Goal: Find specific page/section: Find specific page/section

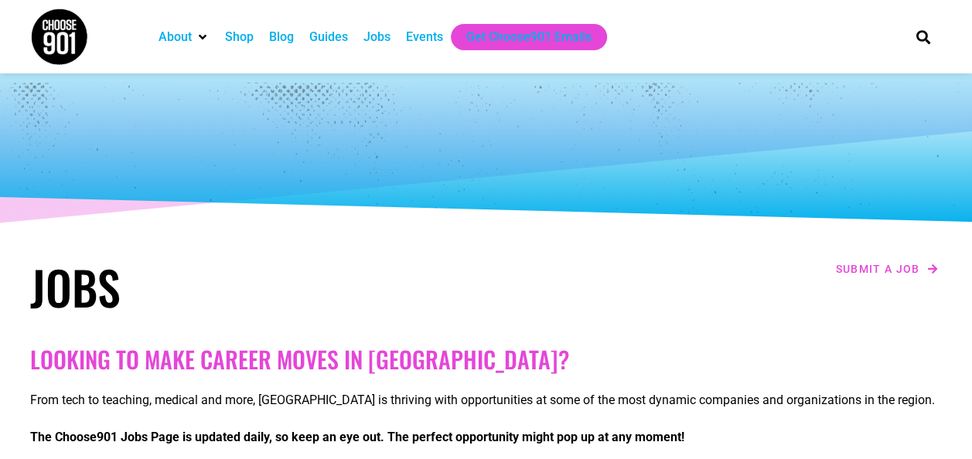
drag, startPoint x: 694, startPoint y: 269, endPoint x: 677, endPoint y: 263, distance: 18.8
click at [692, 269] on div "Submit a job" at bounding box center [718, 269] width 448 height 20
click at [620, 260] on div "Submit a job" at bounding box center [718, 269] width 448 height 20
click at [713, 263] on div "Submit a job" at bounding box center [718, 269] width 448 height 20
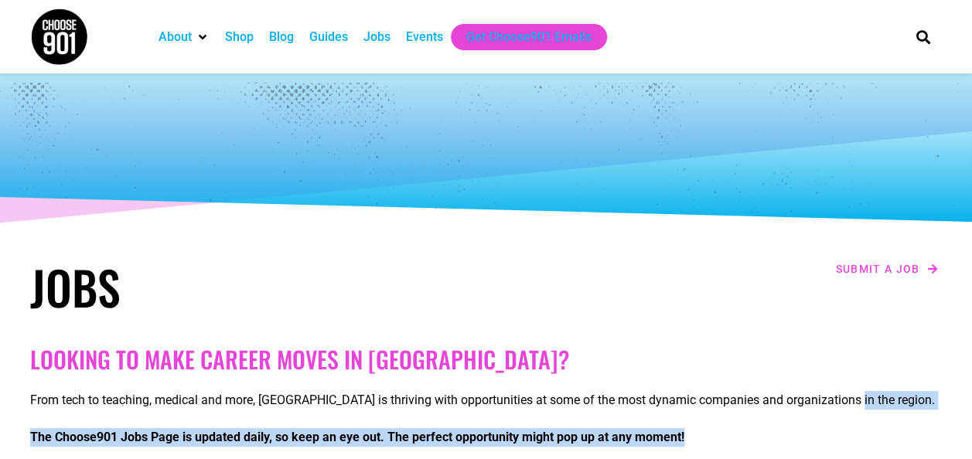
drag, startPoint x: 861, startPoint y: 450, endPoint x: 851, endPoint y: 397, distance: 53.7
click at [851, 397] on div "From tech to teaching, medical and more, [GEOGRAPHIC_DATA] is thriving with opp…" at bounding box center [486, 422] width 912 height 87
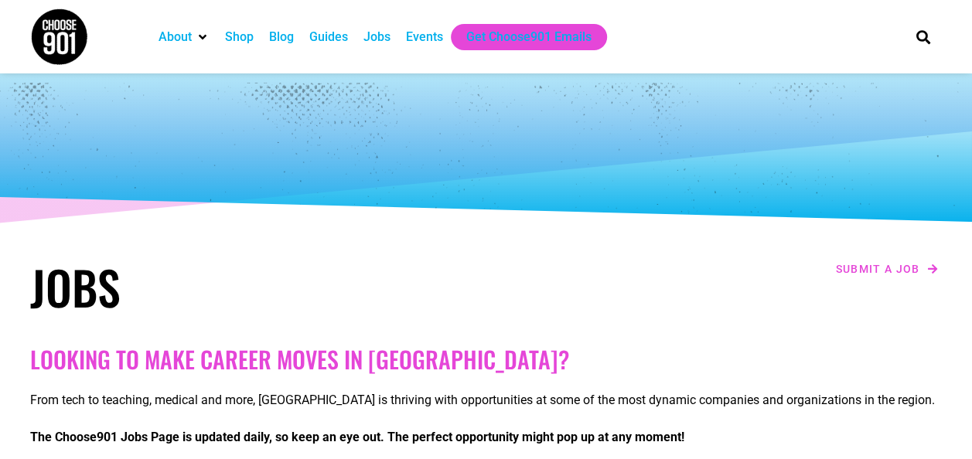
click at [601, 252] on div "Submit a job" at bounding box center [718, 286] width 464 height 71
click at [582, 384] on div "From tech to teaching, medical and more, [GEOGRAPHIC_DATA] is thriving with opp…" at bounding box center [486, 422] width 912 height 87
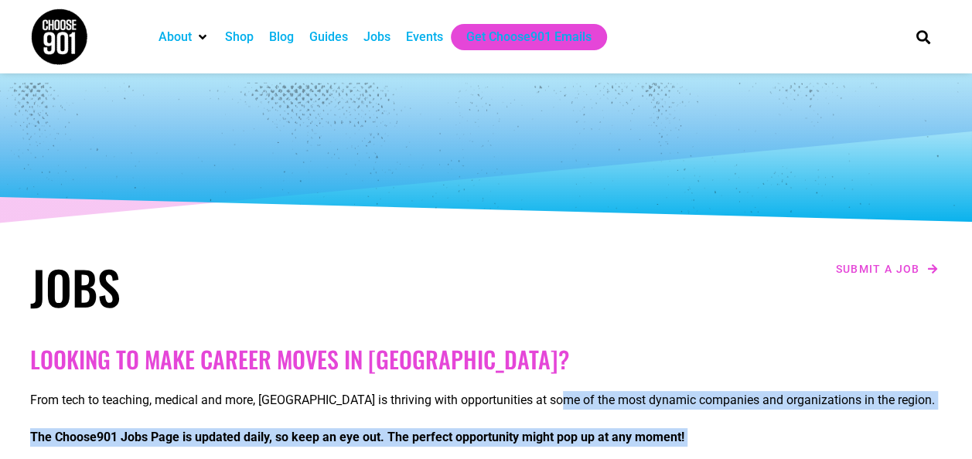
drag, startPoint x: 582, startPoint y: 384, endPoint x: 986, endPoint y: 452, distance: 410.0
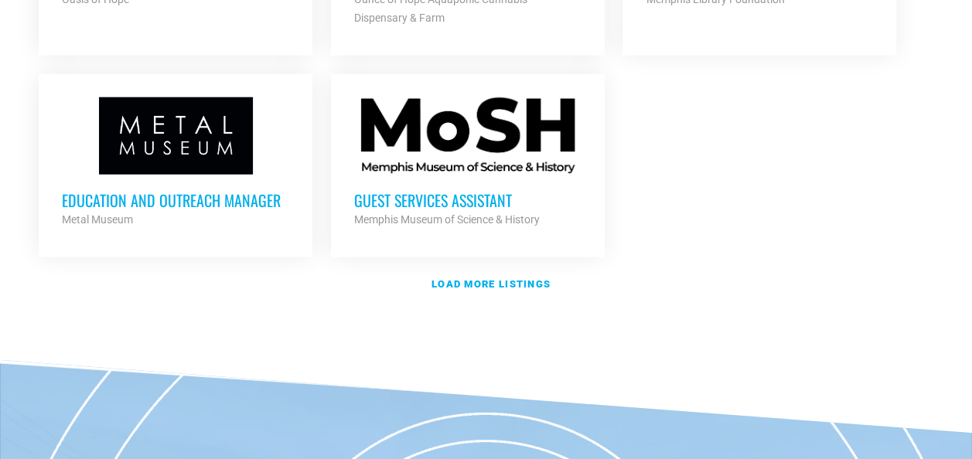
scroll to position [1956, 0]
